Goal: Information Seeking & Learning: Learn about a topic

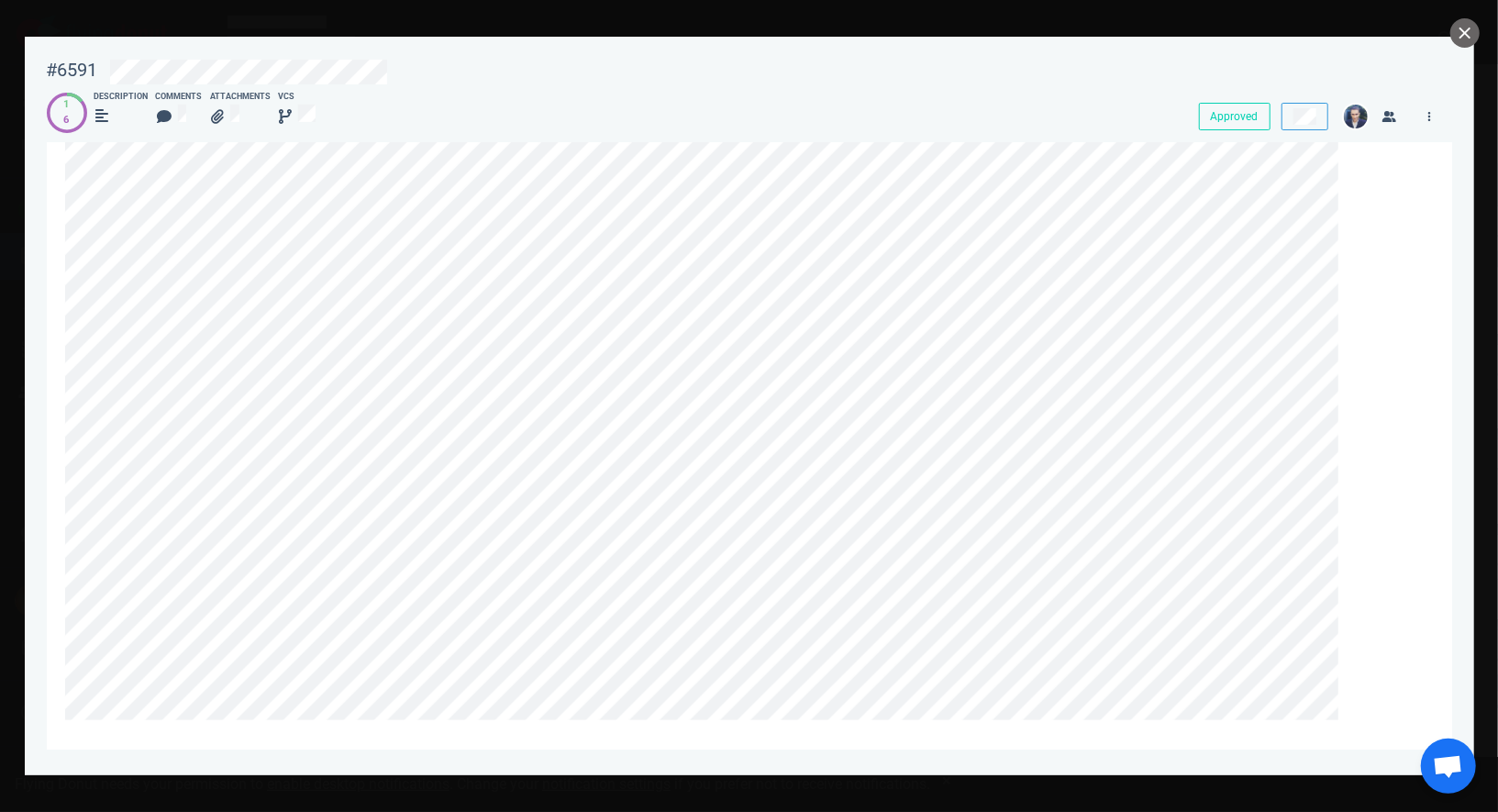
scroll to position [1620, 0]
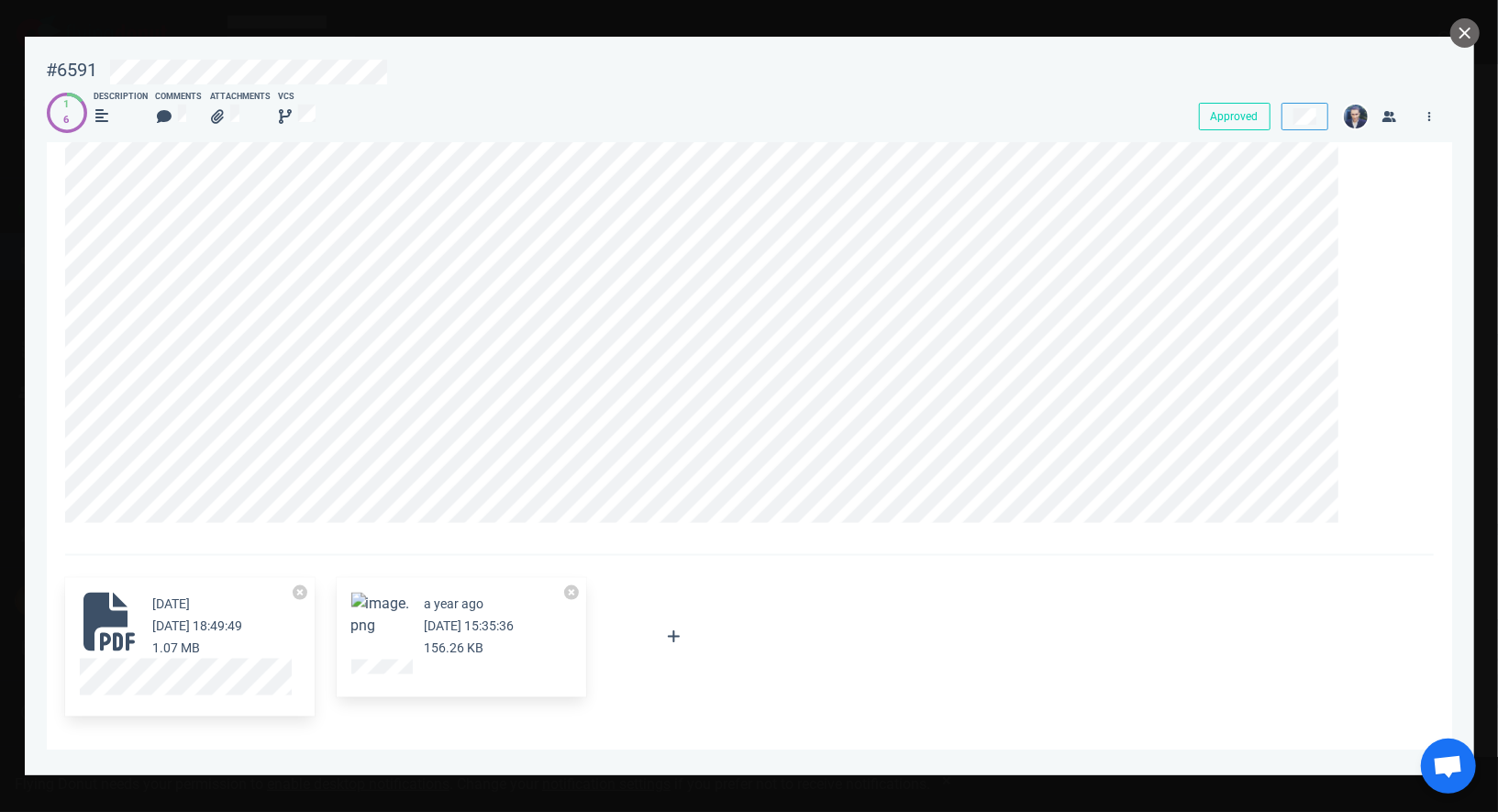
click at [170, 636] on div "2 years ago Feb 14, 2024 18:49:49 1.07 MB" at bounding box center [198, 625] width 90 height 66
click at [189, 681] on link at bounding box center [185, 689] width 211 height 18
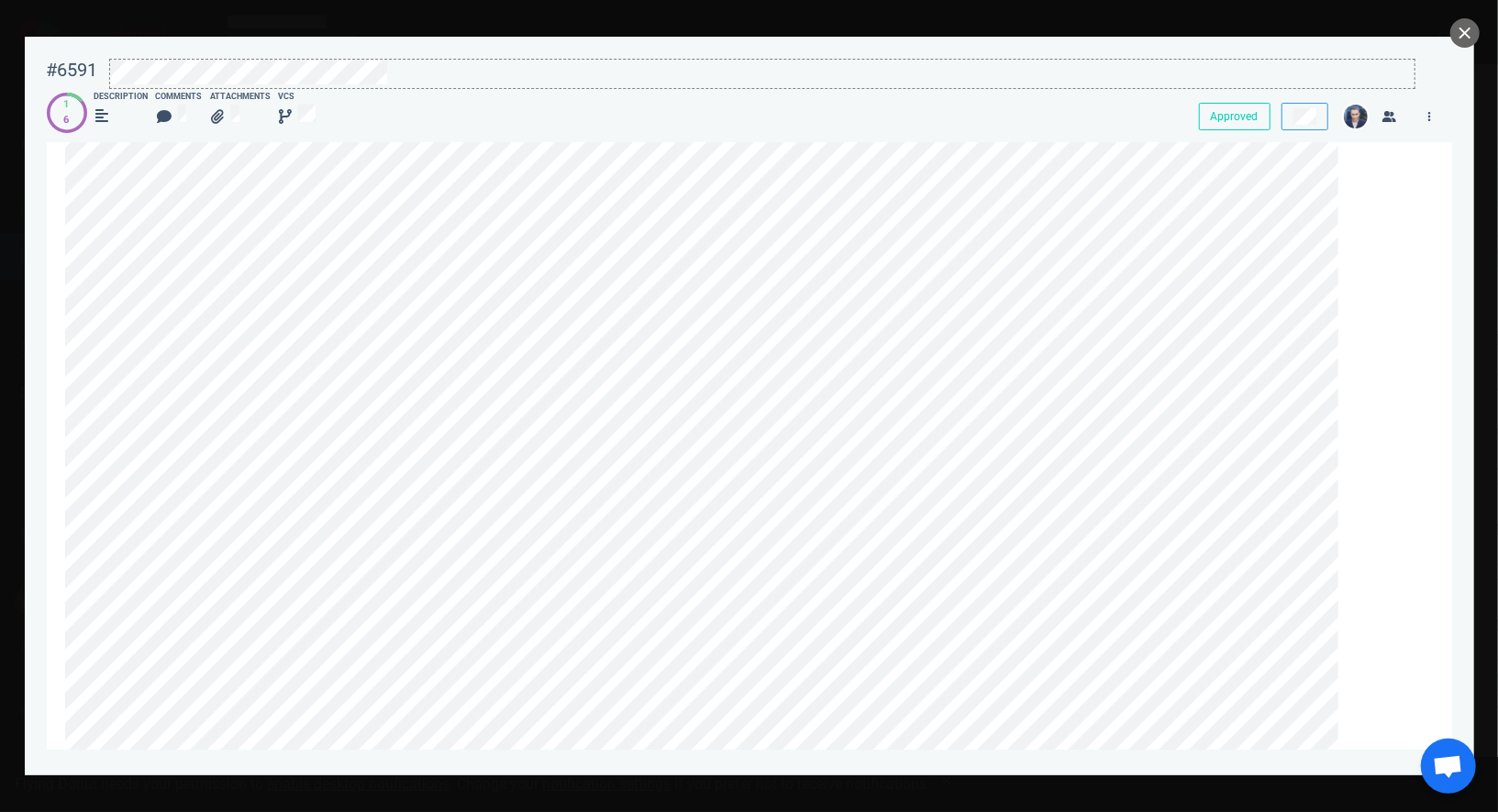
scroll to position [0, 0]
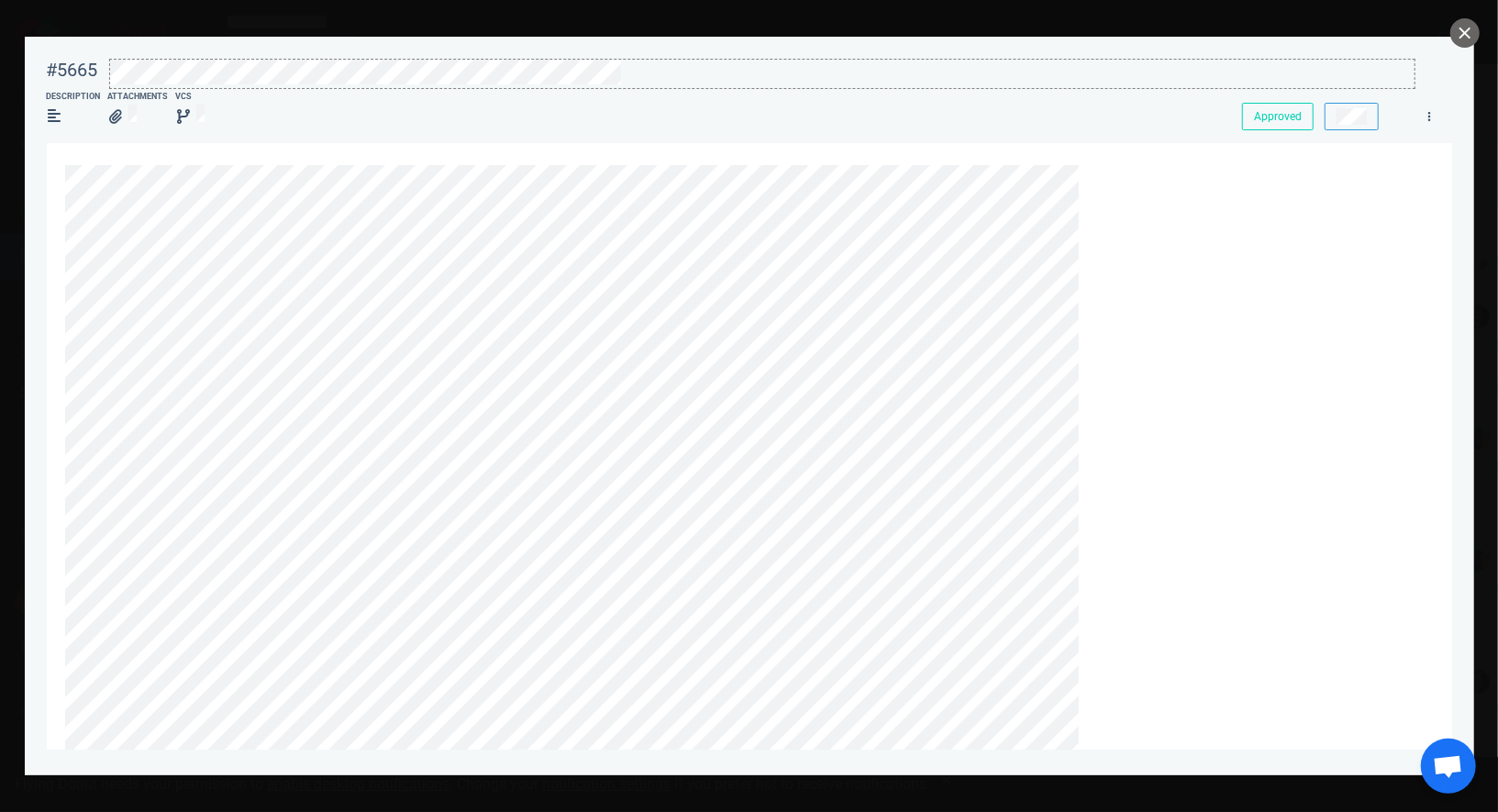
click at [828, 65] on div at bounding box center [763, 72] width 1304 height 24
click at [828, 137] on div "#5665 Approved Description Attachments VCS Approved [DATE] [DATE] 17:19:34 150.…" at bounding box center [749, 393] width 1405 height 690
